Goal: Navigation & Orientation: Go to known website

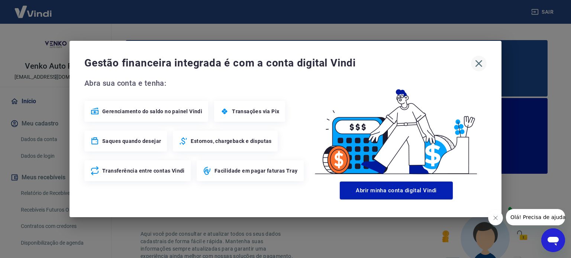
click at [476, 65] on icon "button" at bounding box center [479, 64] width 12 height 12
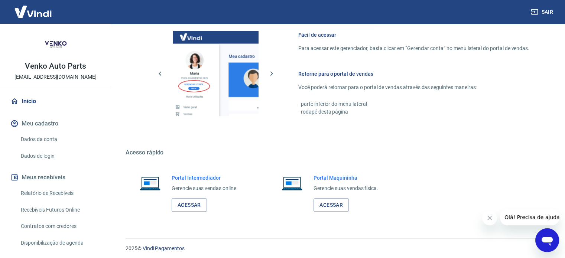
scroll to position [464, 0]
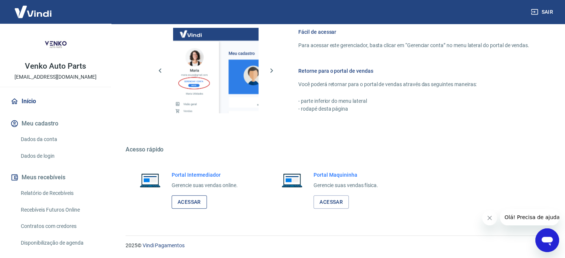
click at [191, 201] on link "Acessar" at bounding box center [189, 203] width 35 height 14
